Goal: Information Seeking & Learning: Check status

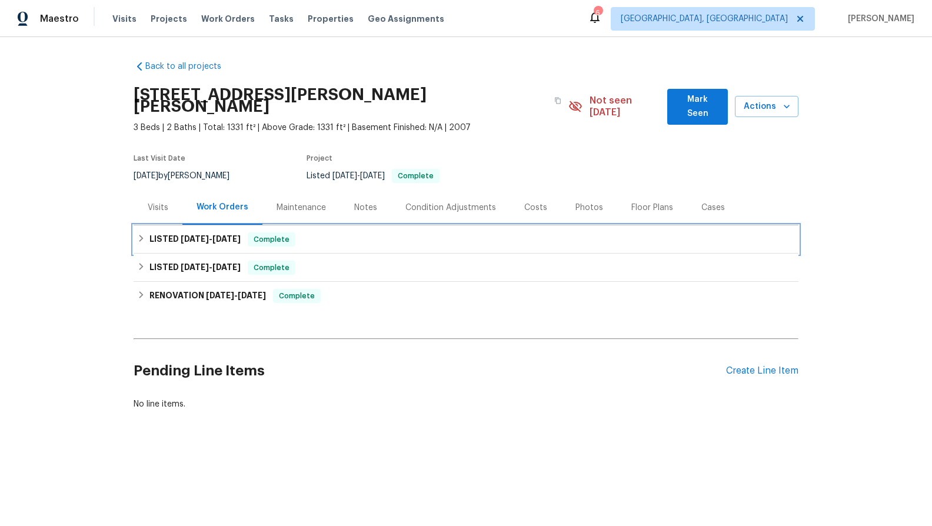
click at [287, 234] on span "Complete" at bounding box center [271, 240] width 45 height 12
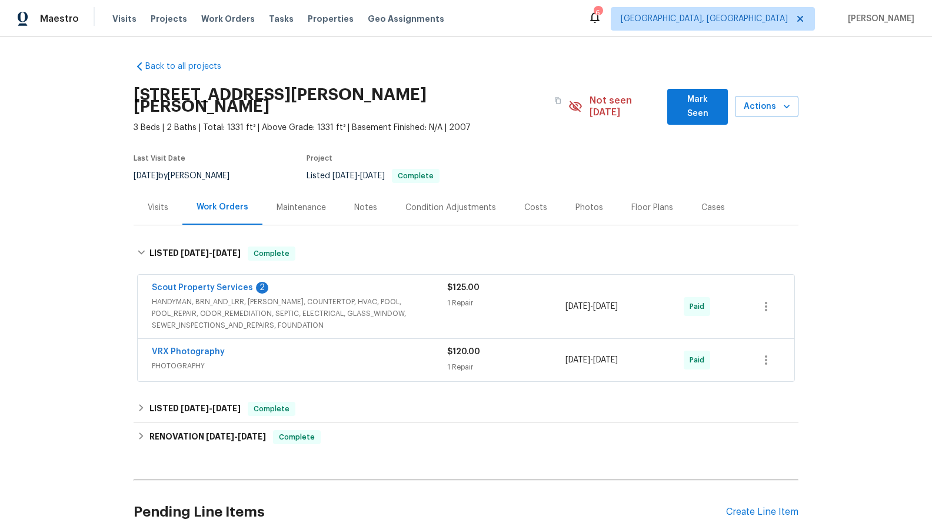
click at [297, 202] on div "Maintenance" at bounding box center [301, 207] width 78 height 35
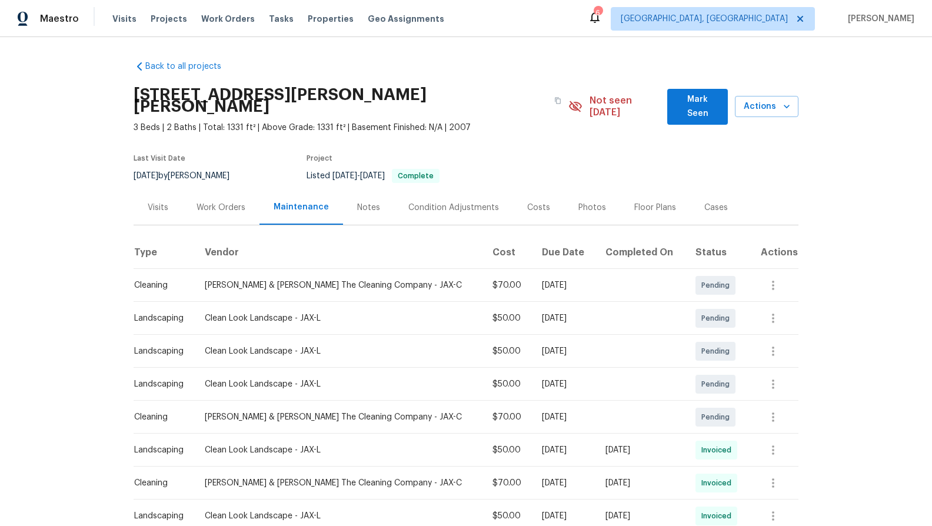
click at [442, 202] on div "Condition Adjustments" at bounding box center [453, 208] width 91 height 12
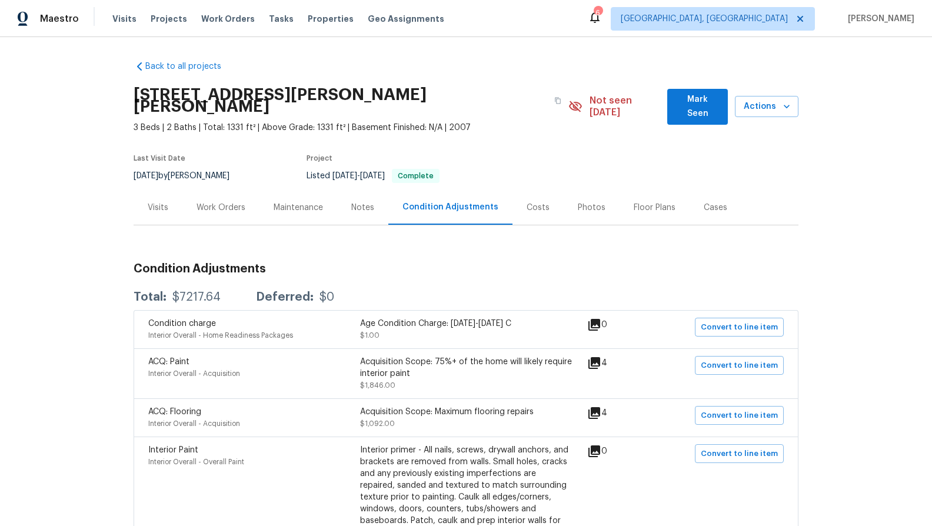
click at [298, 207] on div "Maintenance" at bounding box center [298, 207] width 78 height 35
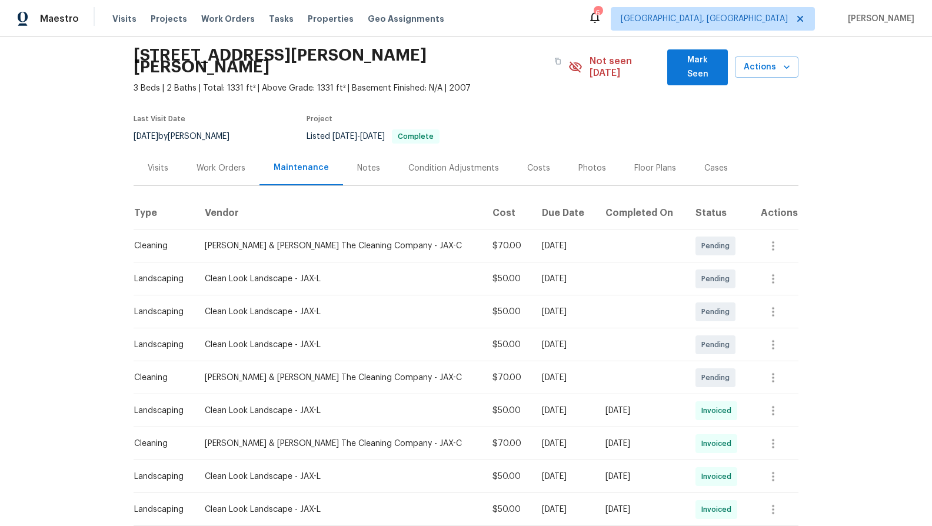
scroll to position [59, 0]
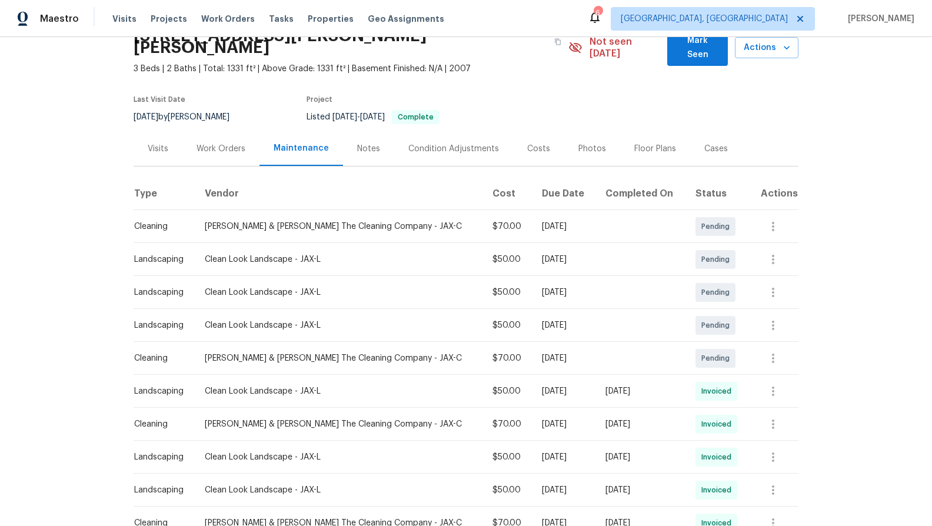
click at [199, 143] on div "Work Orders" at bounding box center [220, 149] width 49 height 12
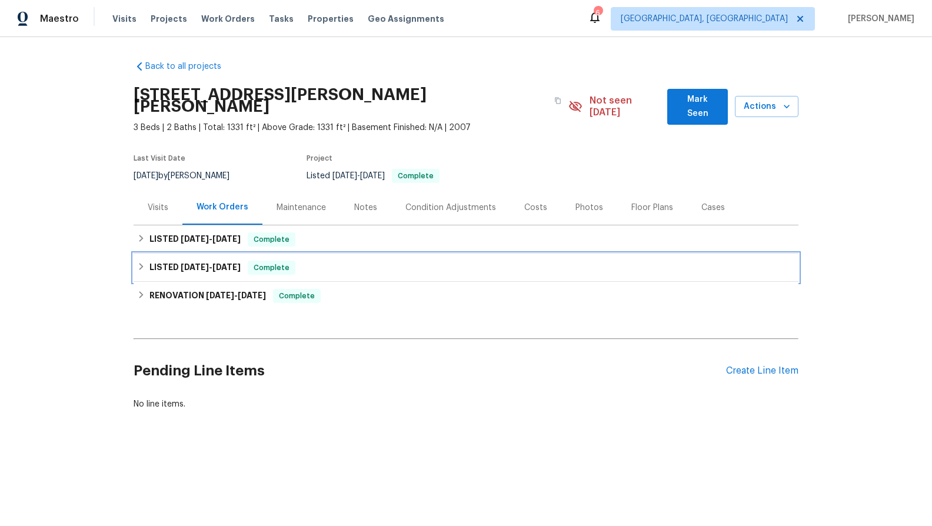
click at [201, 263] on span "[DATE]" at bounding box center [195, 267] width 28 height 8
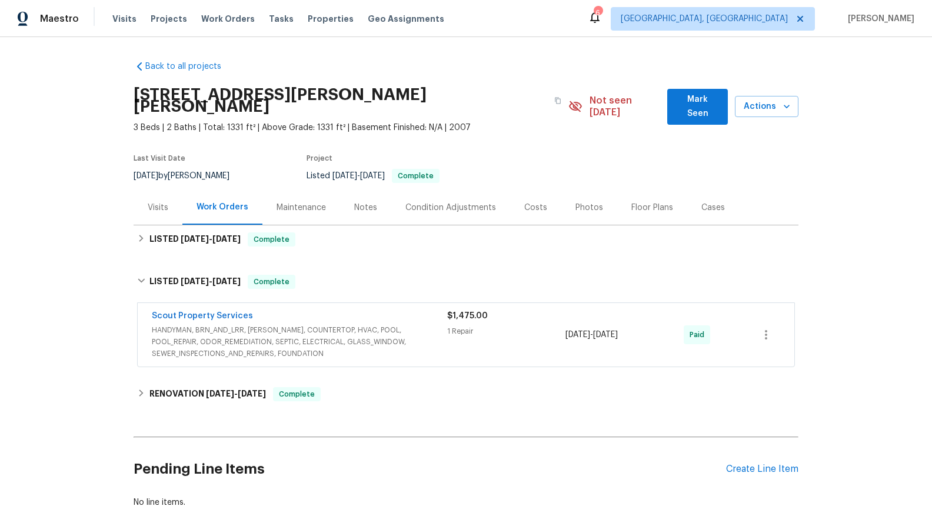
click at [265, 324] on span "HANDYMAN, BRN_AND_LRR, [PERSON_NAME], COUNTERTOP, HVAC, POOL, POOL_REPAIR, ODOR…" at bounding box center [299, 341] width 295 height 35
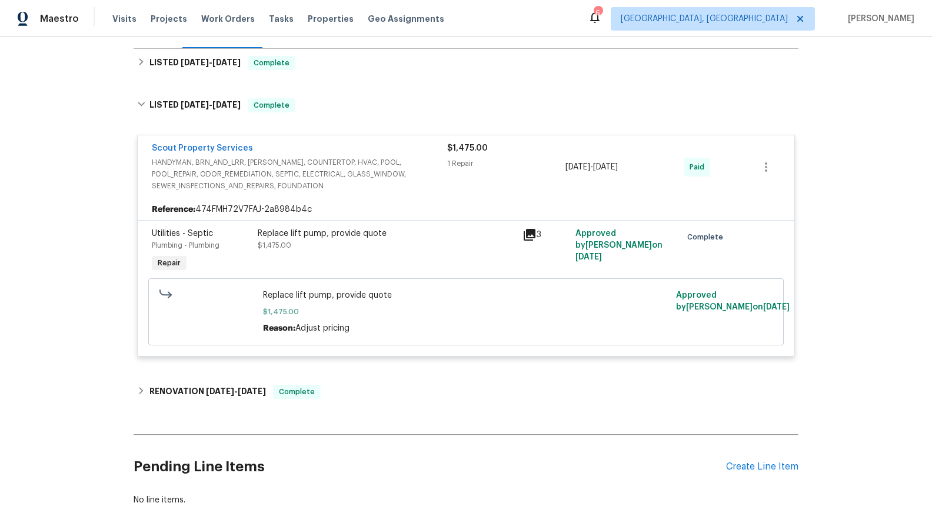
scroll to position [234, 0]
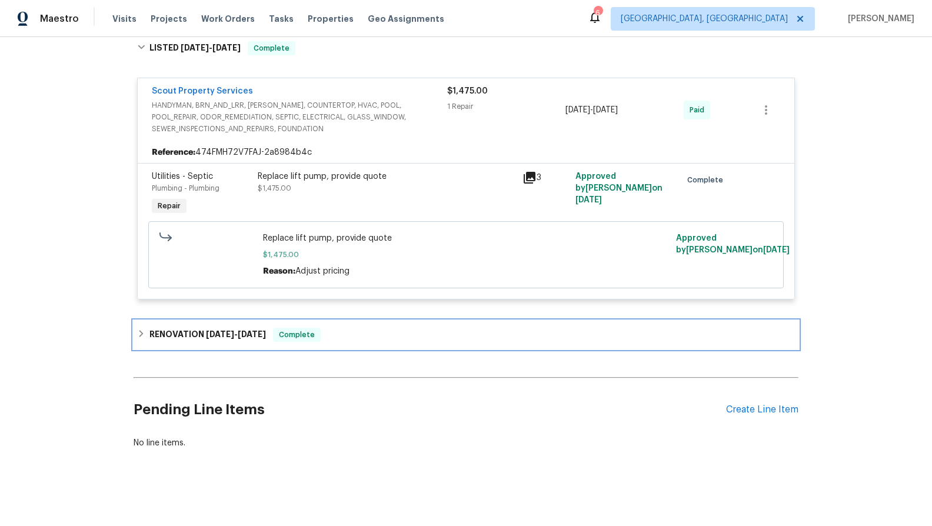
click at [218, 330] on span "[DATE]" at bounding box center [220, 334] width 28 height 8
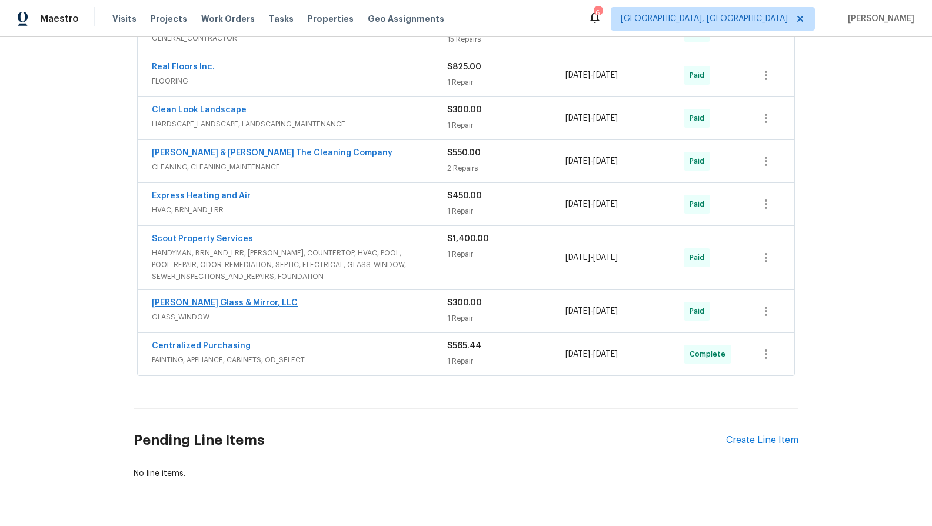
scroll to position [587, 0]
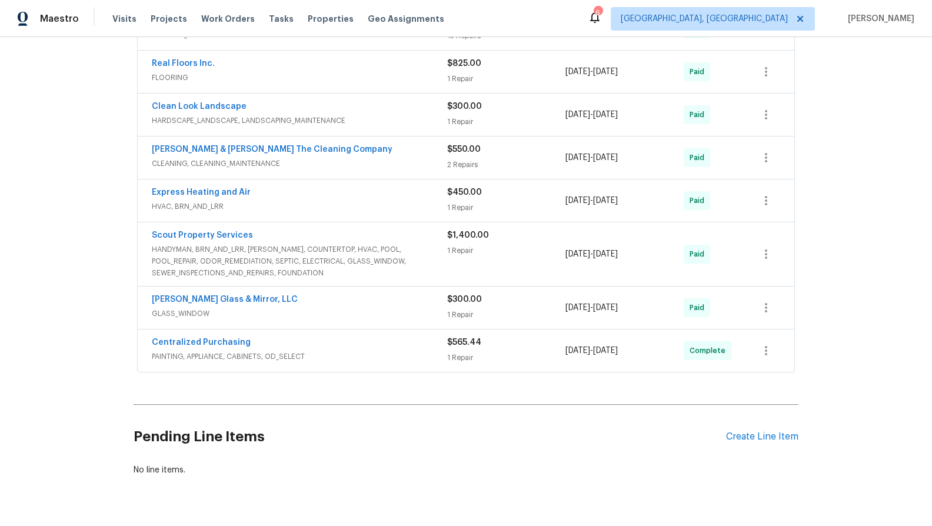
click at [204, 187] on div "Express Heating and Air" at bounding box center [299, 193] width 295 height 14
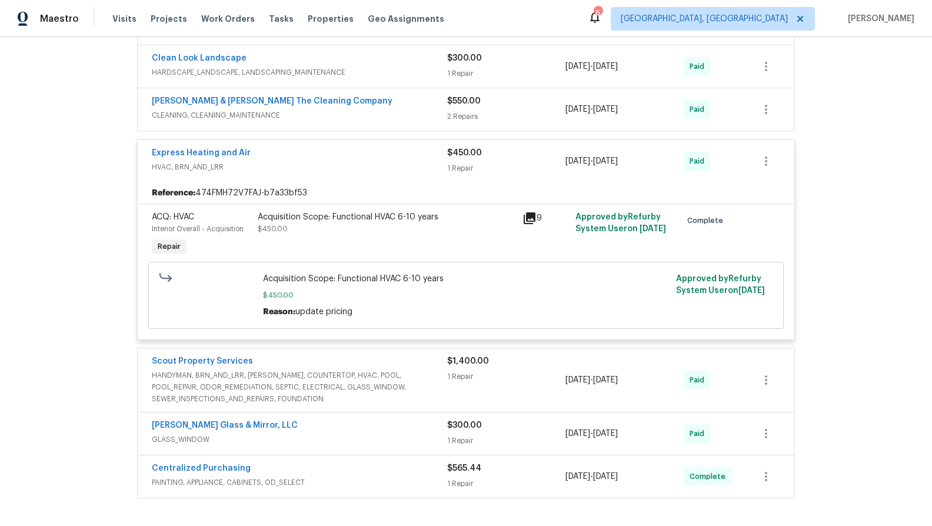
scroll to position [645, 0]
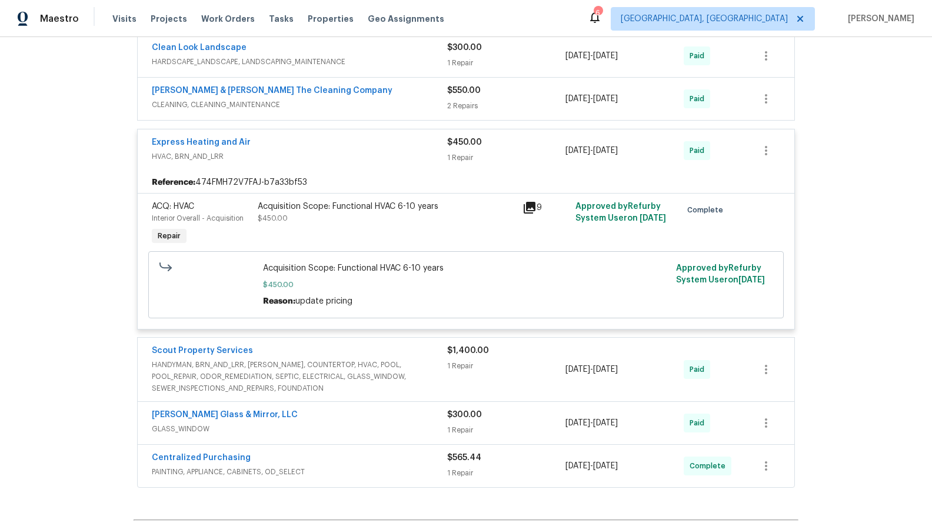
click at [689, 204] on span "Complete" at bounding box center [707, 210] width 41 height 12
click at [527, 202] on icon at bounding box center [530, 208] width 12 height 12
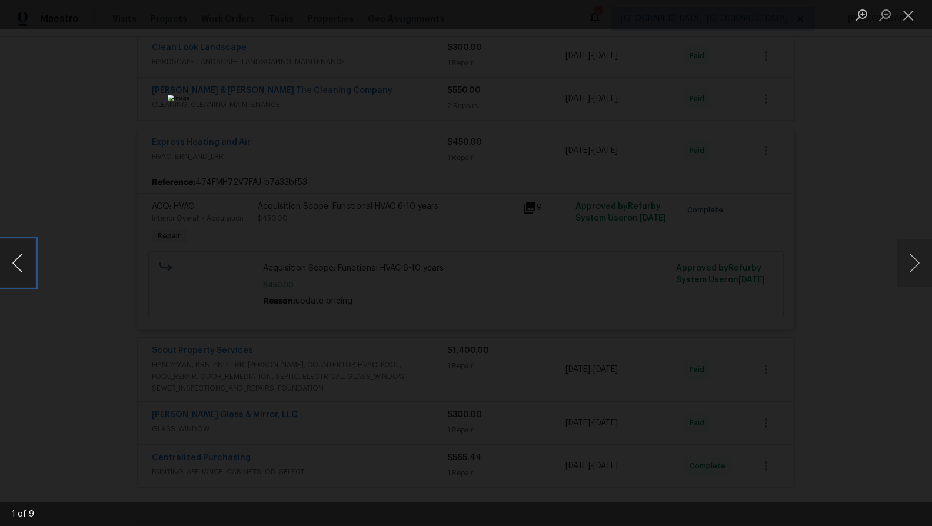
click at [19, 256] on button "Previous image" at bounding box center [17, 262] width 35 height 47
click at [907, 12] on button "Close lightbox" at bounding box center [909, 15] width 24 height 21
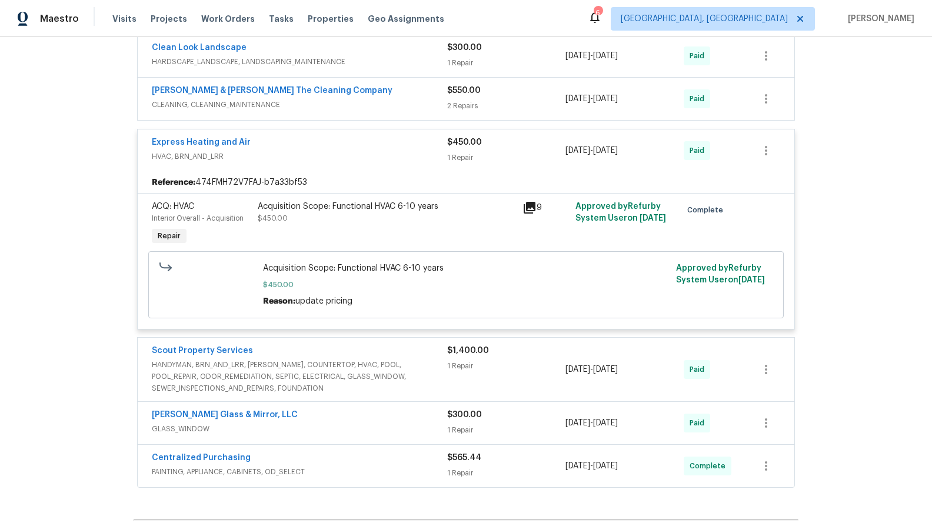
drag, startPoint x: 907, startPoint y: 12, endPoint x: 896, endPoint y: 14, distance: 11.3
